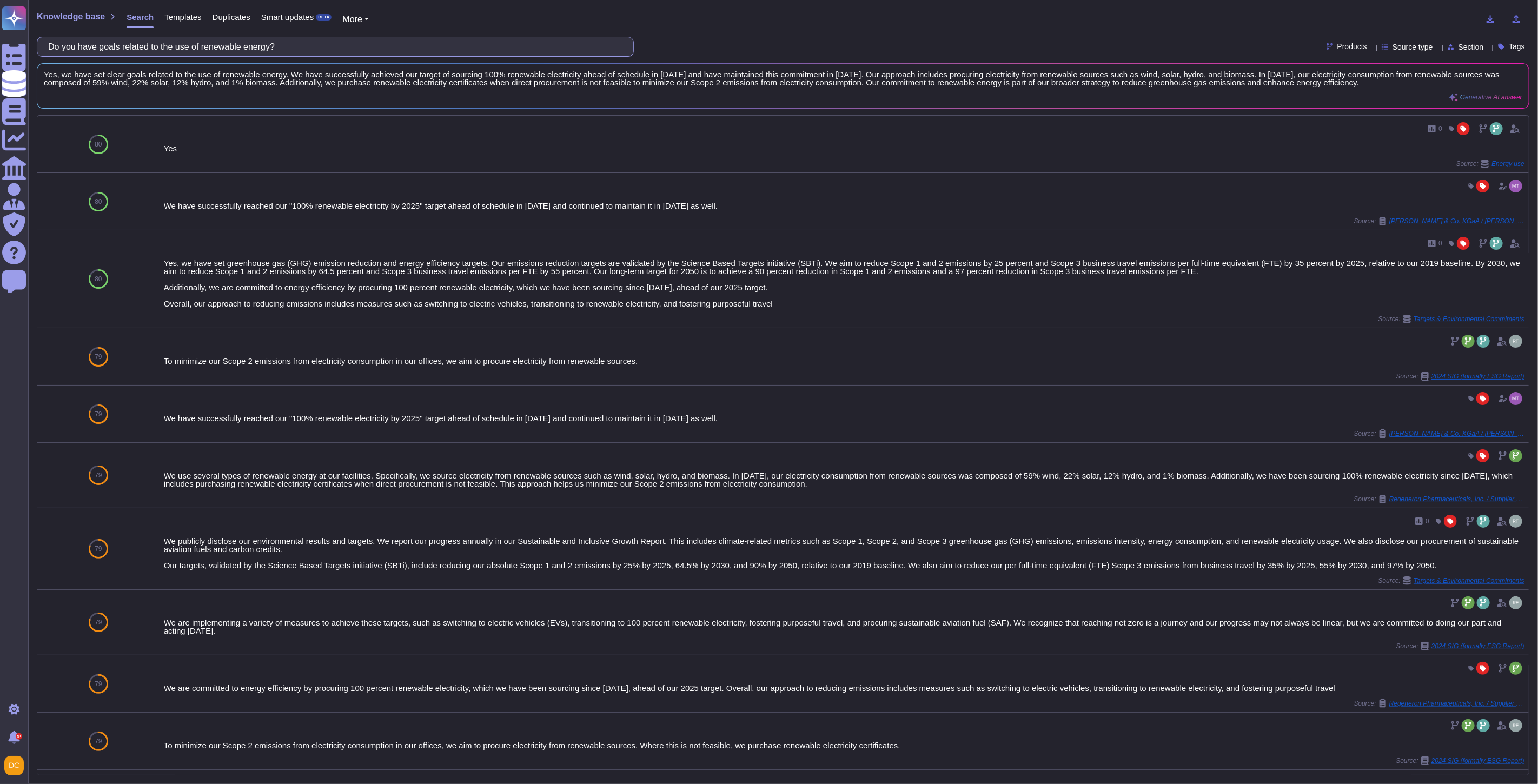
click at [278, 47] on input "Do you have goals related to the use of renewable energy?" at bounding box center [332, 47] width 580 height 19
paste input "already calculate the CO2 emissions of your products"
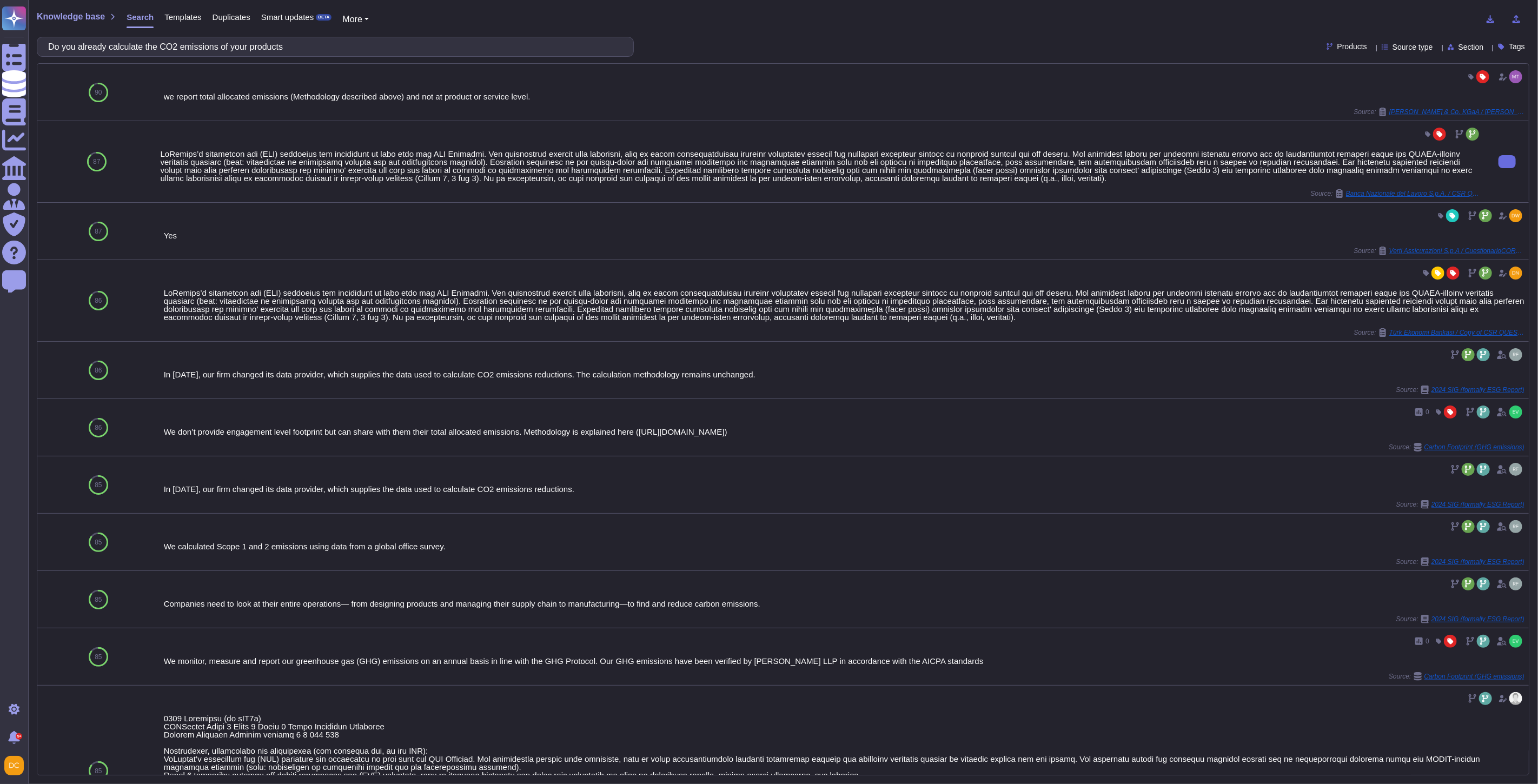
click at [348, 172] on div at bounding box center [820, 166] width 1320 height 32
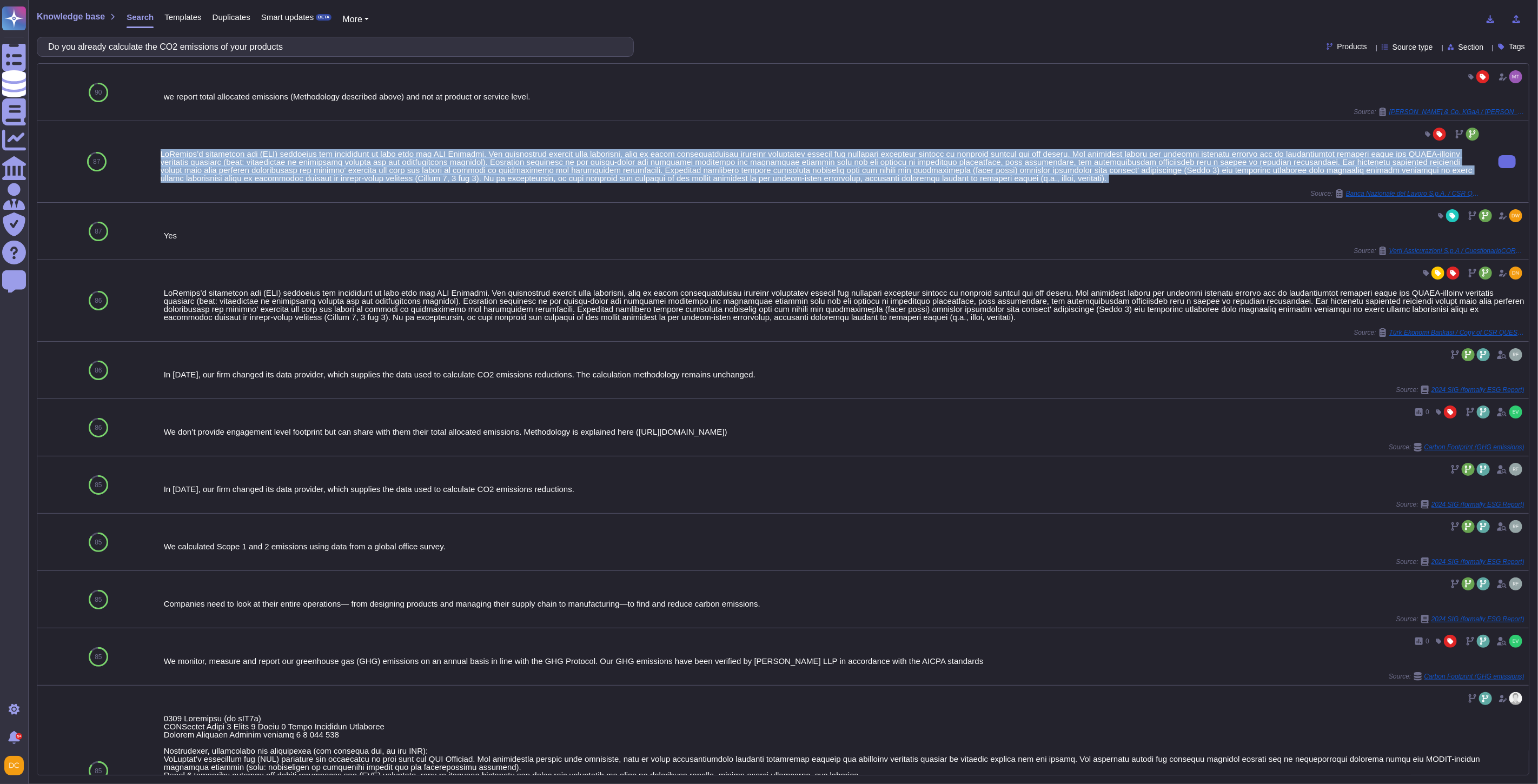
click at [348, 172] on div at bounding box center [820, 166] width 1320 height 32
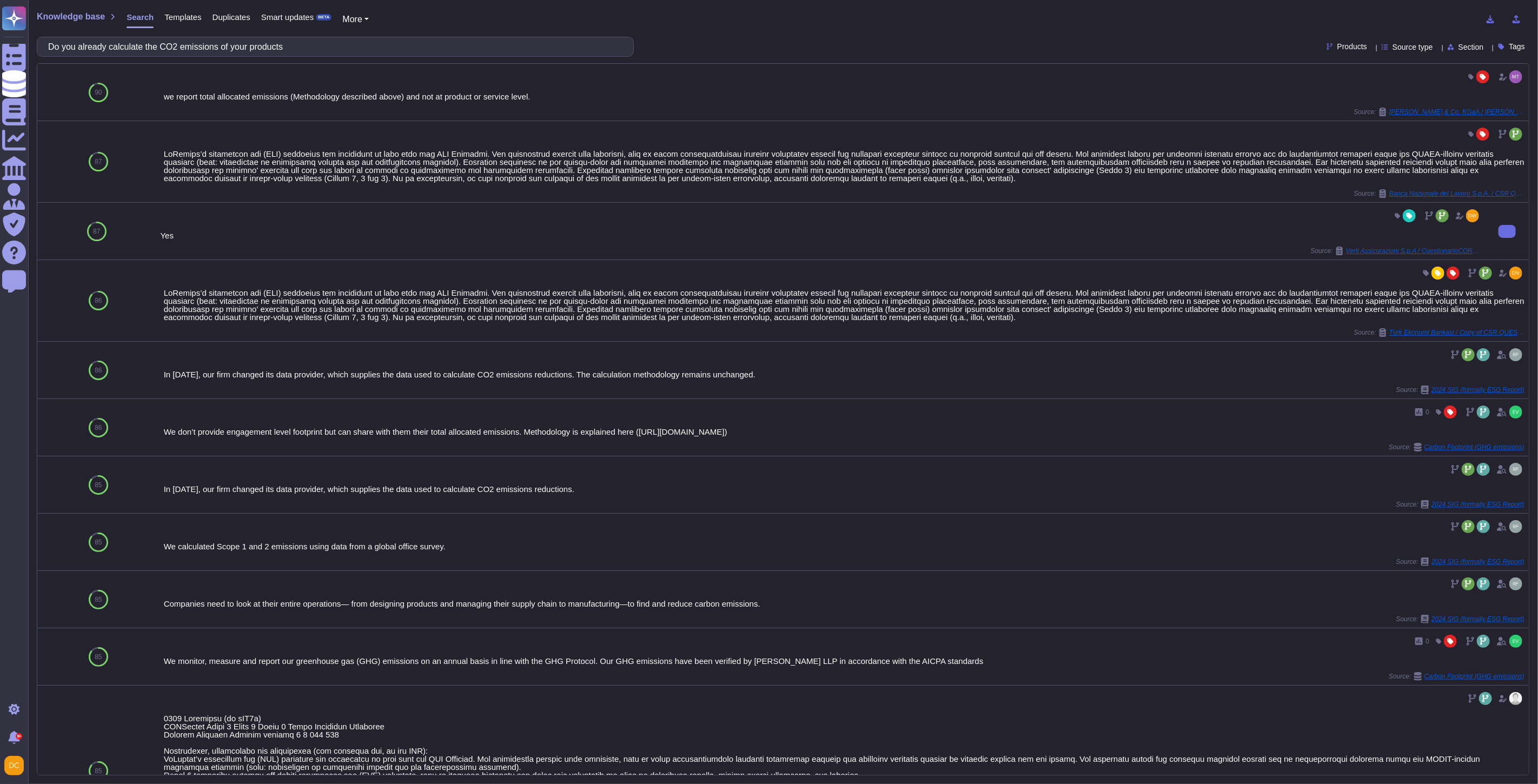
click at [738, 241] on div "Yes Source: Verti Assicurazioni S.p.A / CuestionarioCORE ENG Skypher" at bounding box center [820, 231] width 1320 height 48
click at [249, 46] on input "Do you already calculate the CO2 emissions of your products" at bounding box center [332, 47] width 580 height 19
click at [98, 46] on input "Do you already calculate the CO2 emissions of your products" at bounding box center [332, 47] width 580 height 19
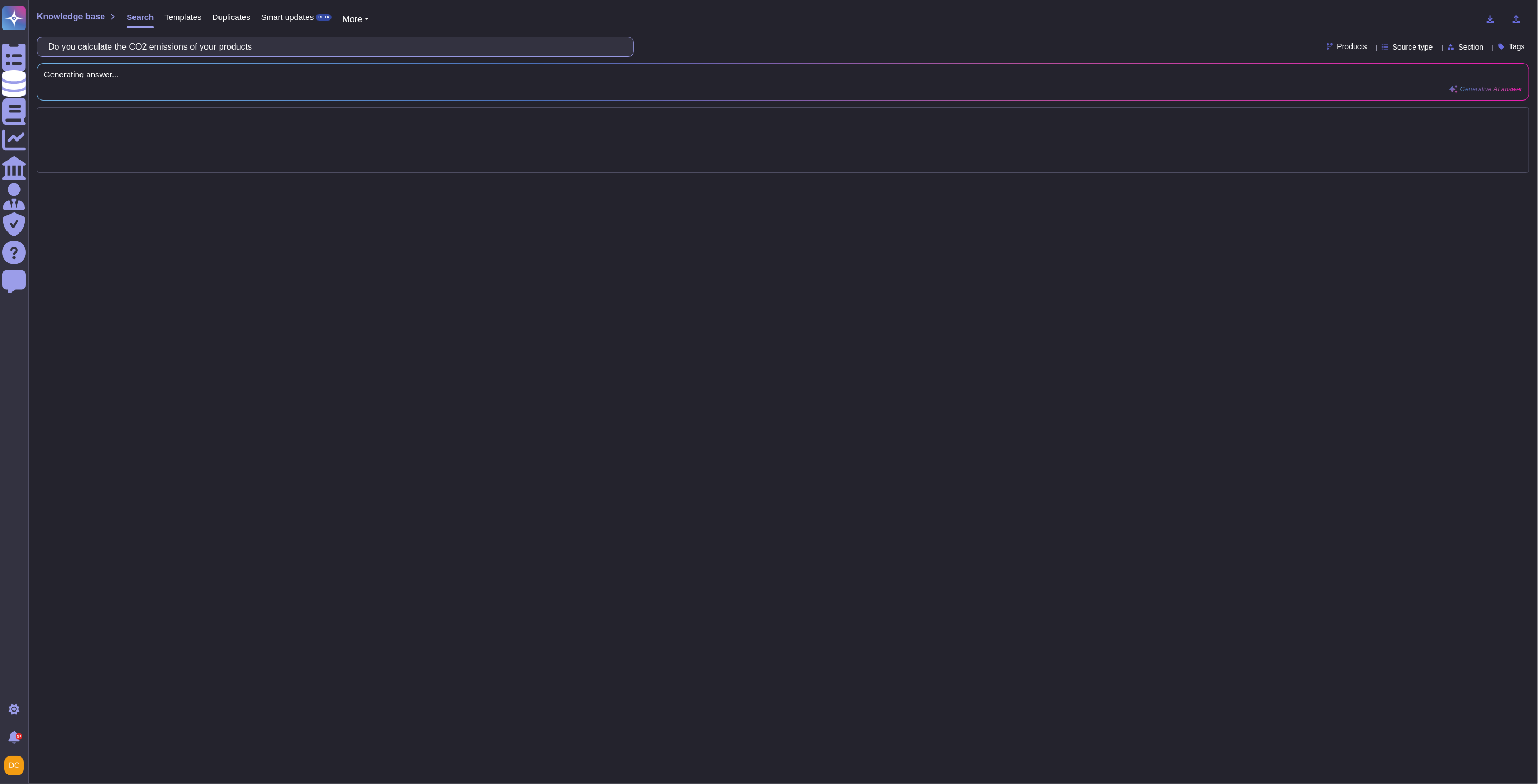
click at [149, 43] on input "Do you calculate the CO2 emissions of your products" at bounding box center [332, 47] width 580 height 19
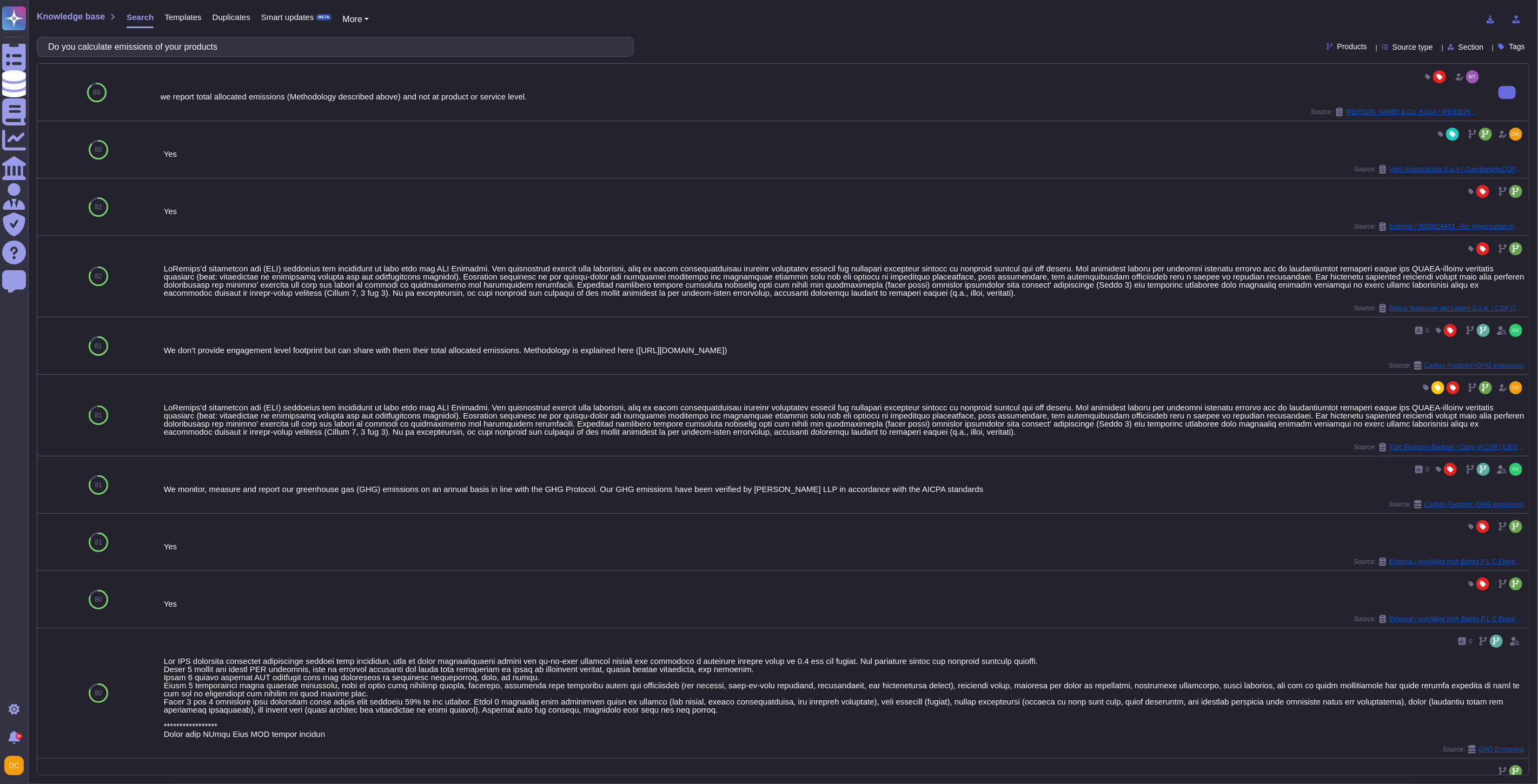
click at [407, 101] on div "we report total allocated emissions (Methodology described above) and not at pr…" at bounding box center [820, 92] width 1320 height 48
copy div "we report total allocated emissions (Methodology described above) and not at pr…"
click at [236, 47] on input "Do you calculate emissions of your products" at bounding box center [332, 47] width 580 height 19
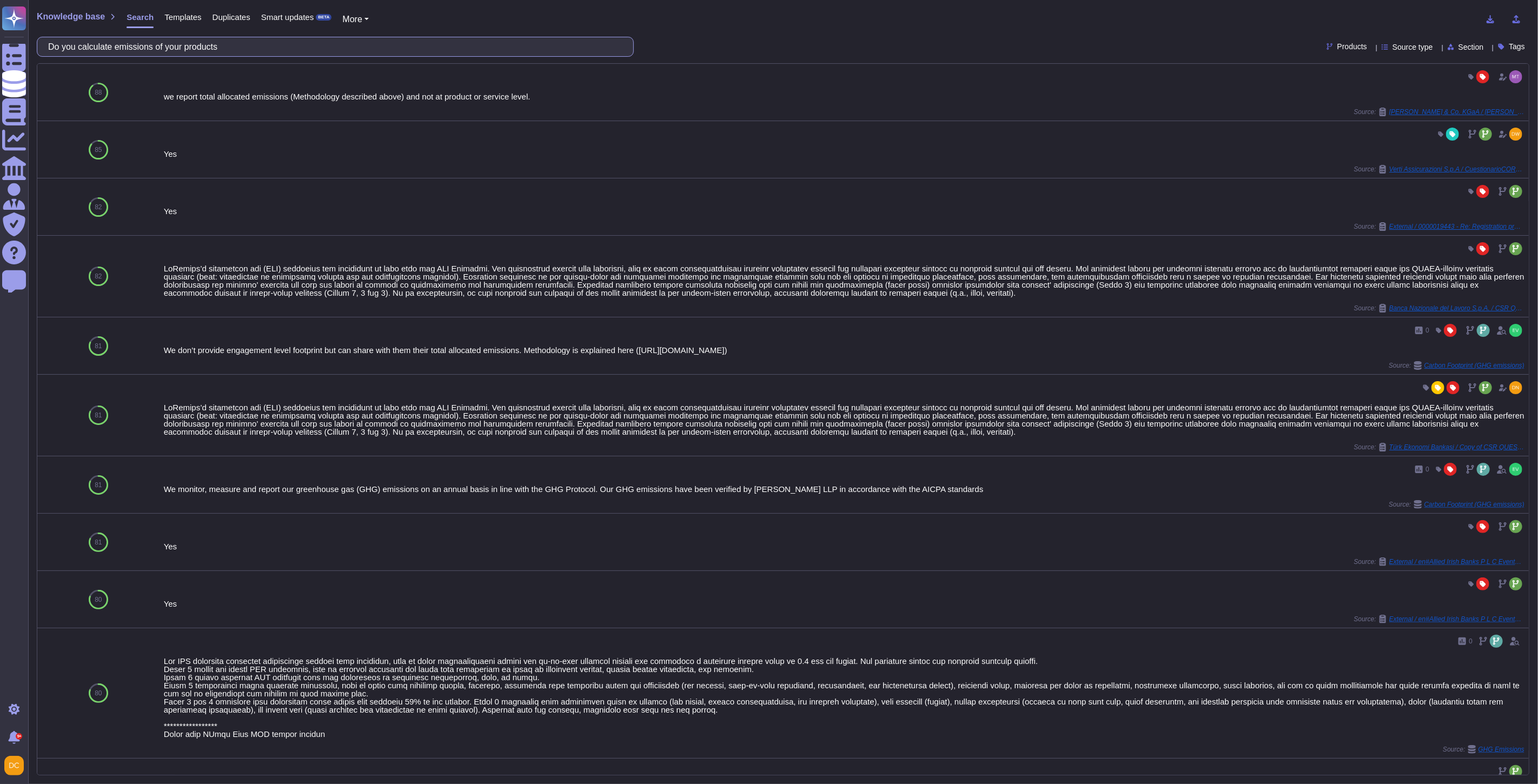
click at [236, 47] on input "Do you calculate emissions of your products" at bounding box center [332, 47] width 580 height 19
paste input "2c) What is your approach and methodology for the calculations?"
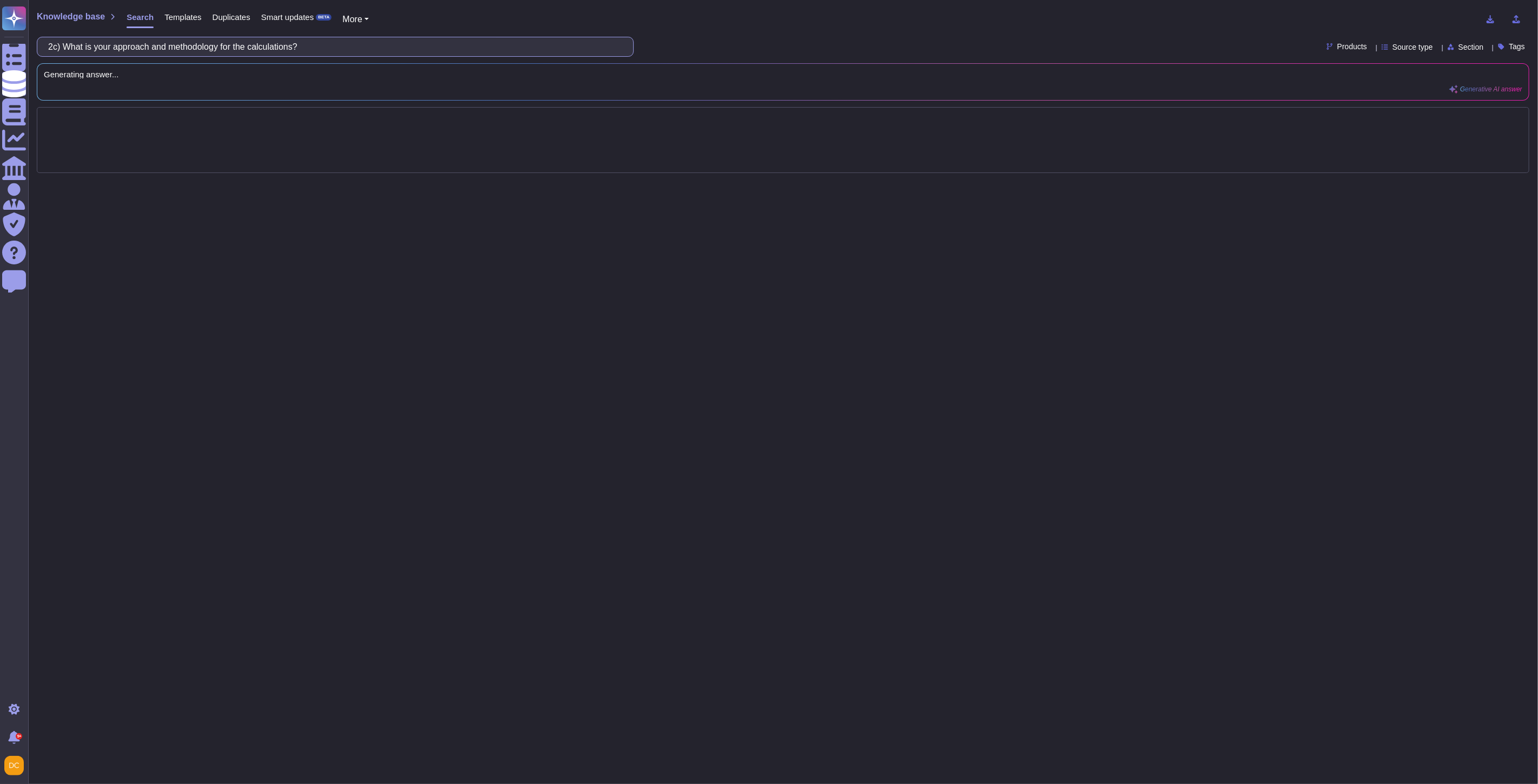
drag, startPoint x: 72, startPoint y: 42, endPoint x: -117, endPoint y: 51, distance: 189.2
click at [0, 51] on html "Questionnaires Knowledge Base Documents Analytics CAIQ / SIG Admin Trust Center…" at bounding box center [769, 392] width 1538 height 784
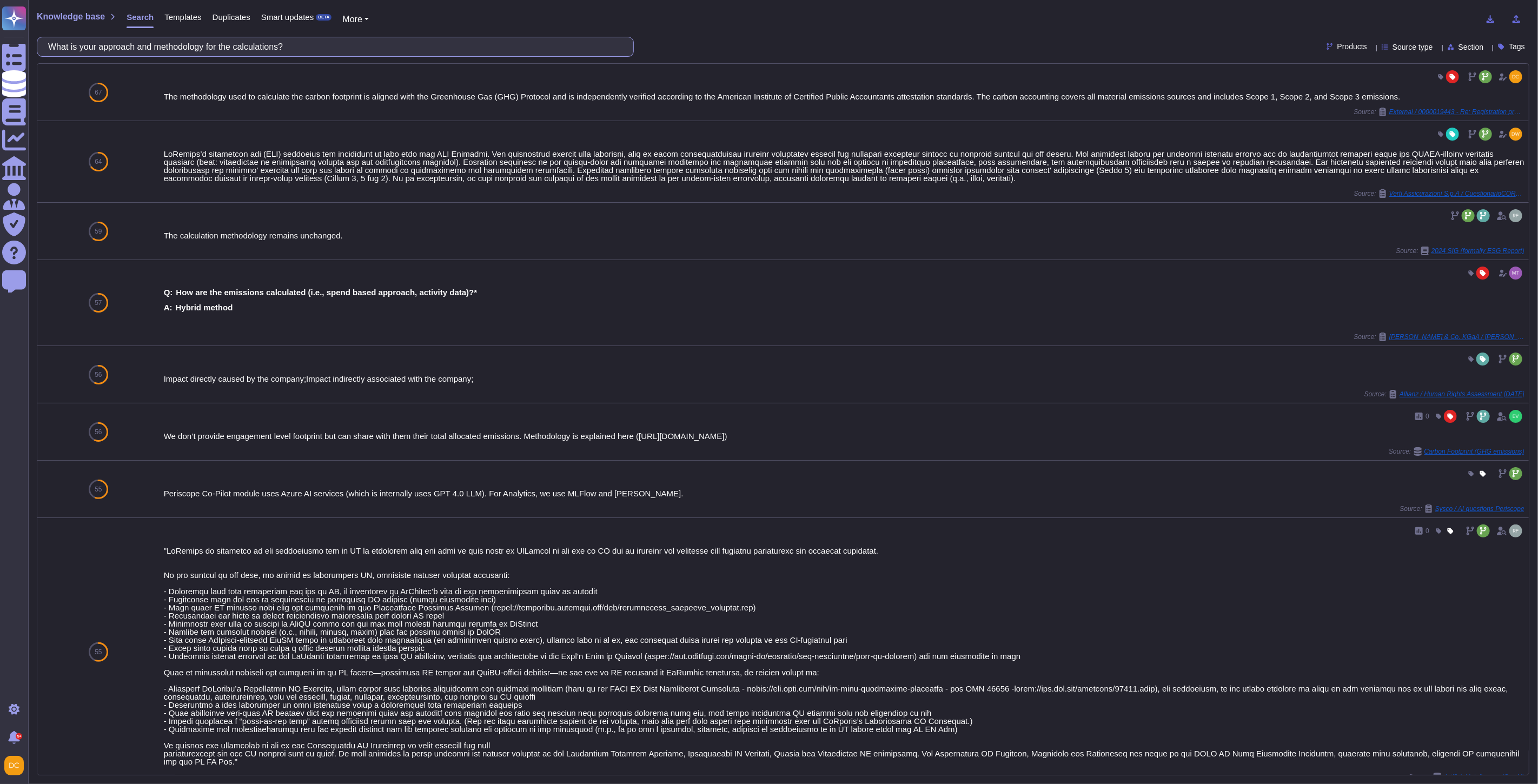
type input "What is your approach and methodology for the calculations?"
